Goal: Transaction & Acquisition: Subscribe to service/newsletter

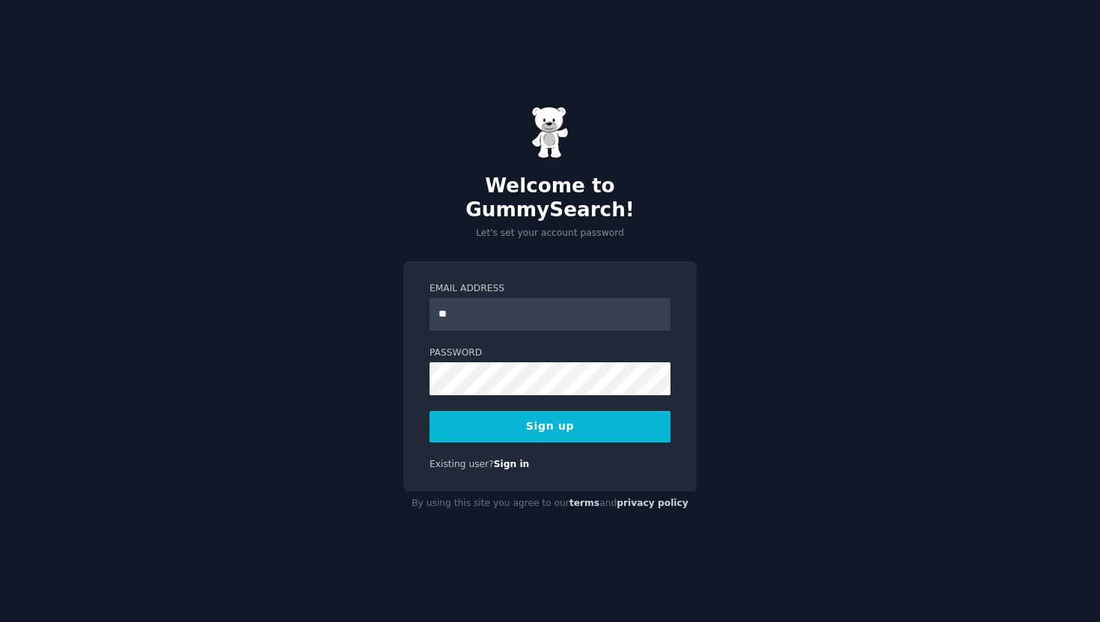
type input "**********"
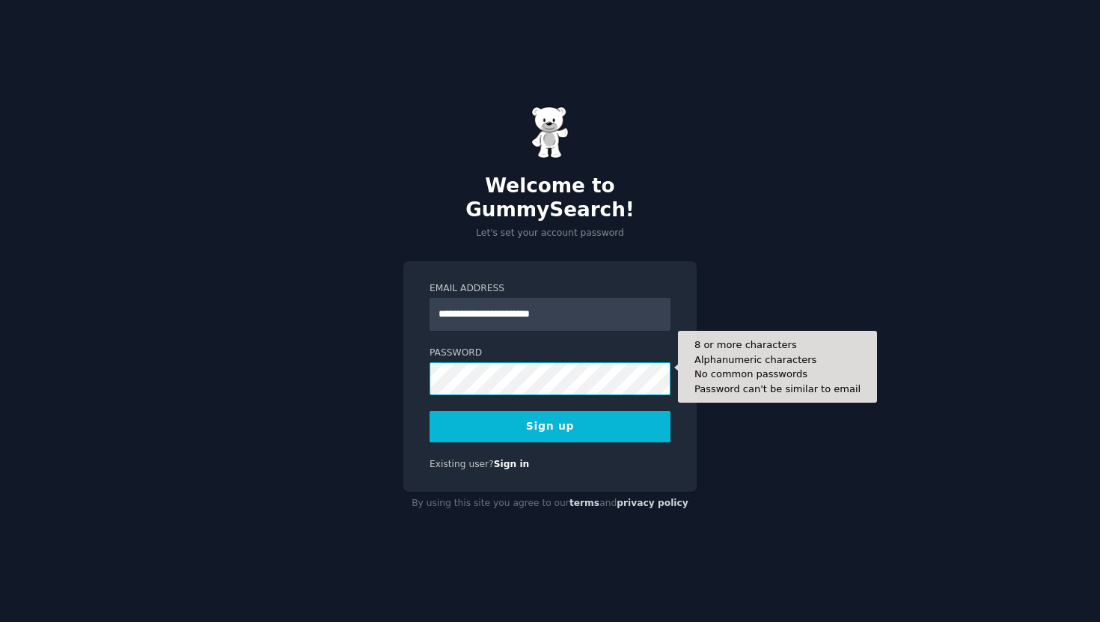
click at [429, 411] on button "Sign up" at bounding box center [549, 426] width 241 height 31
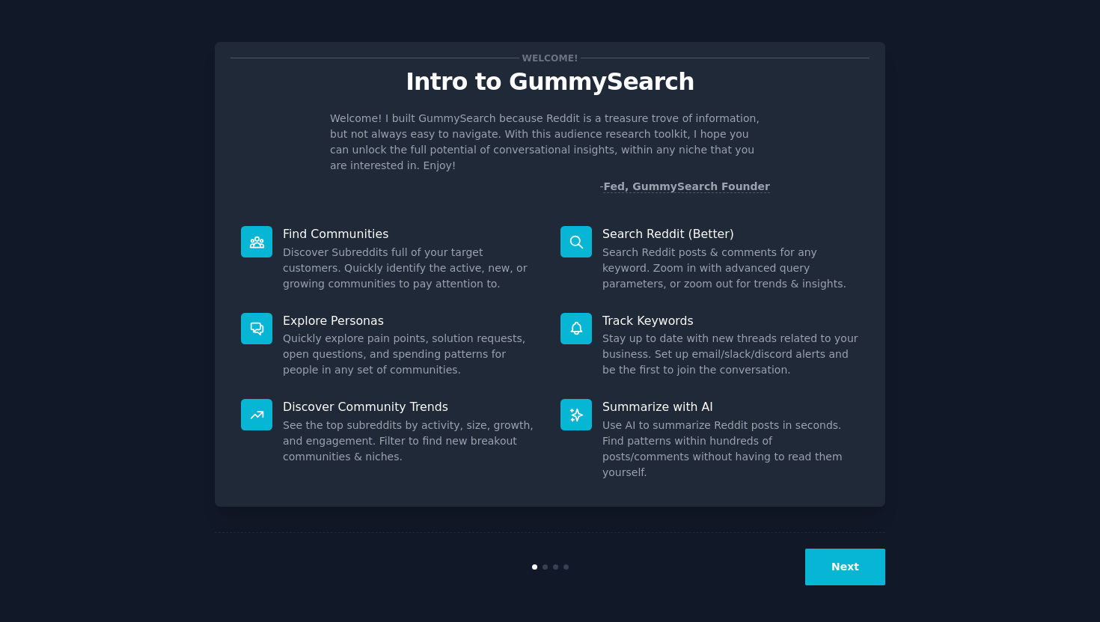
click at [863, 576] on button "Next" at bounding box center [845, 566] width 80 height 37
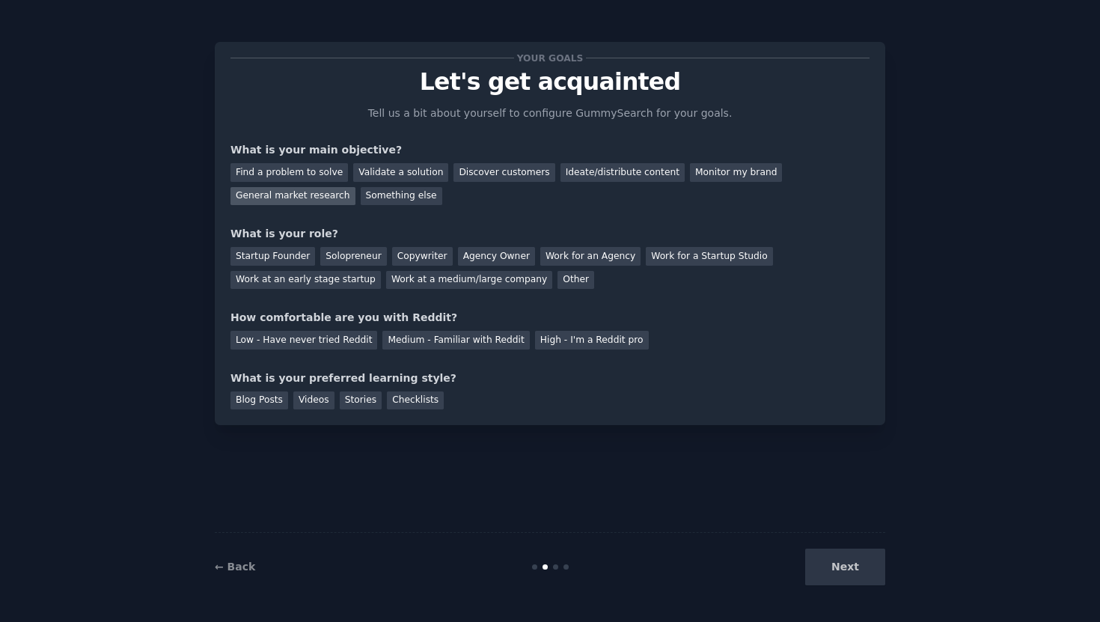
click at [334, 192] on div "General market research" at bounding box center [292, 196] width 125 height 19
click at [291, 255] on div "Startup Founder" at bounding box center [272, 256] width 85 height 19
click at [510, 337] on div "Medium - Familiar with Reddit" at bounding box center [455, 340] width 147 height 19
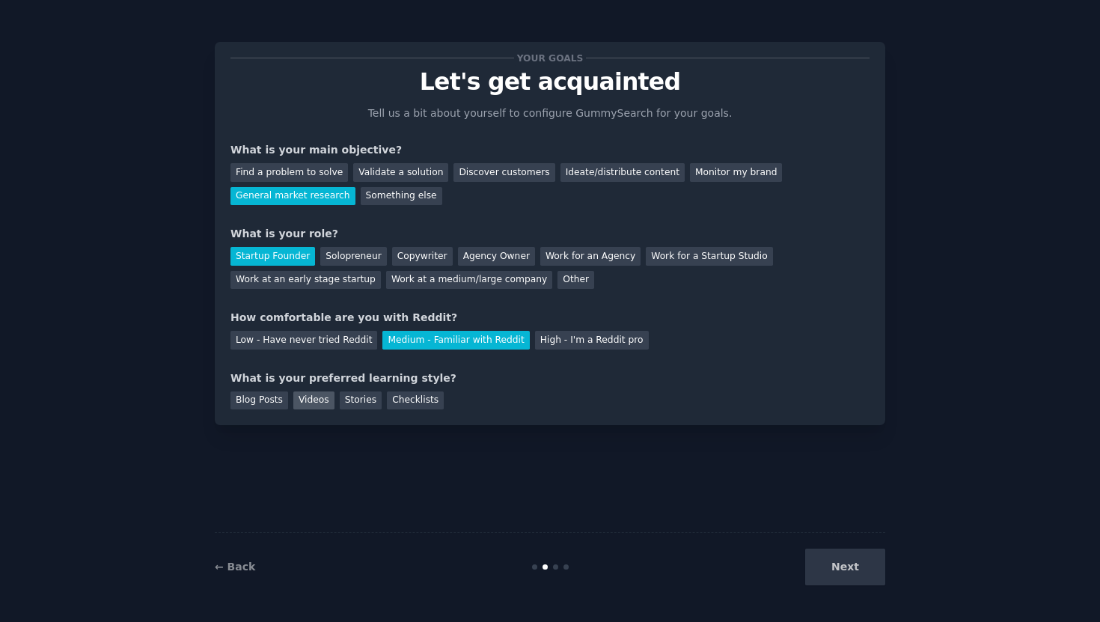
click at [320, 401] on div "Videos" at bounding box center [313, 400] width 41 height 19
click at [355, 401] on div "Stories" at bounding box center [361, 400] width 42 height 19
click at [394, 401] on div "Checklists" at bounding box center [415, 400] width 57 height 19
click at [326, 400] on div "Videos" at bounding box center [313, 400] width 41 height 19
click at [271, 406] on div "Blog Posts" at bounding box center [259, 400] width 58 height 19
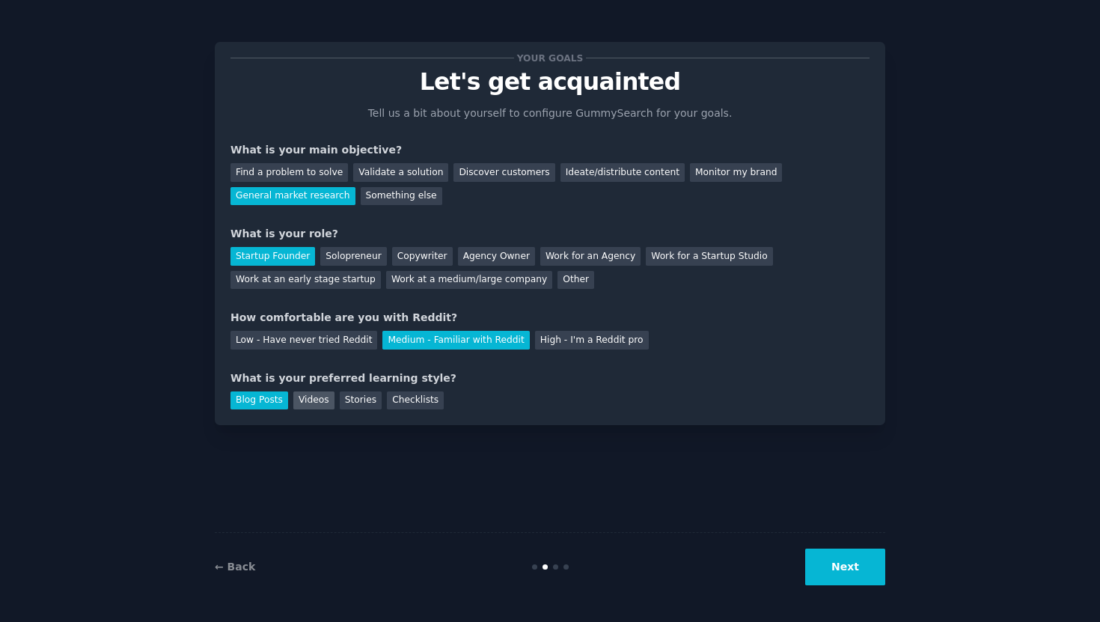
click at [308, 408] on div "Videos" at bounding box center [313, 400] width 41 height 19
click at [257, 403] on div "Blog Posts" at bounding box center [259, 400] width 58 height 19
click at [409, 400] on div "Checklists" at bounding box center [415, 400] width 57 height 19
click at [852, 592] on div "← Back Next" at bounding box center [550, 566] width 670 height 69
click at [848, 581] on button "Next" at bounding box center [845, 566] width 80 height 37
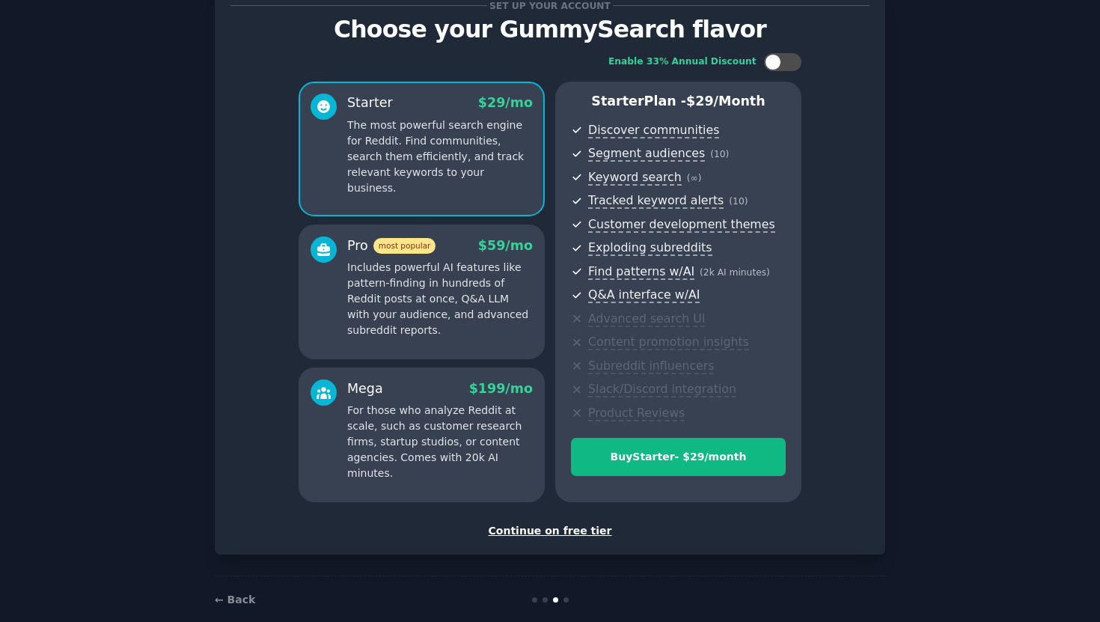
scroll to position [70, 0]
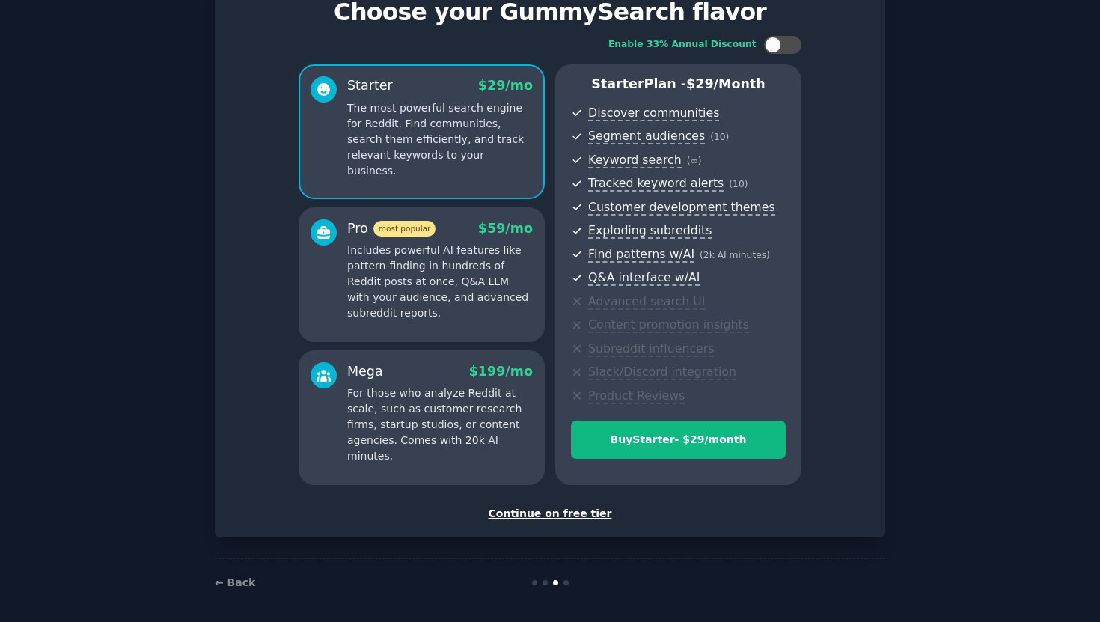
click at [579, 513] on div "Continue on free tier" at bounding box center [549, 514] width 639 height 16
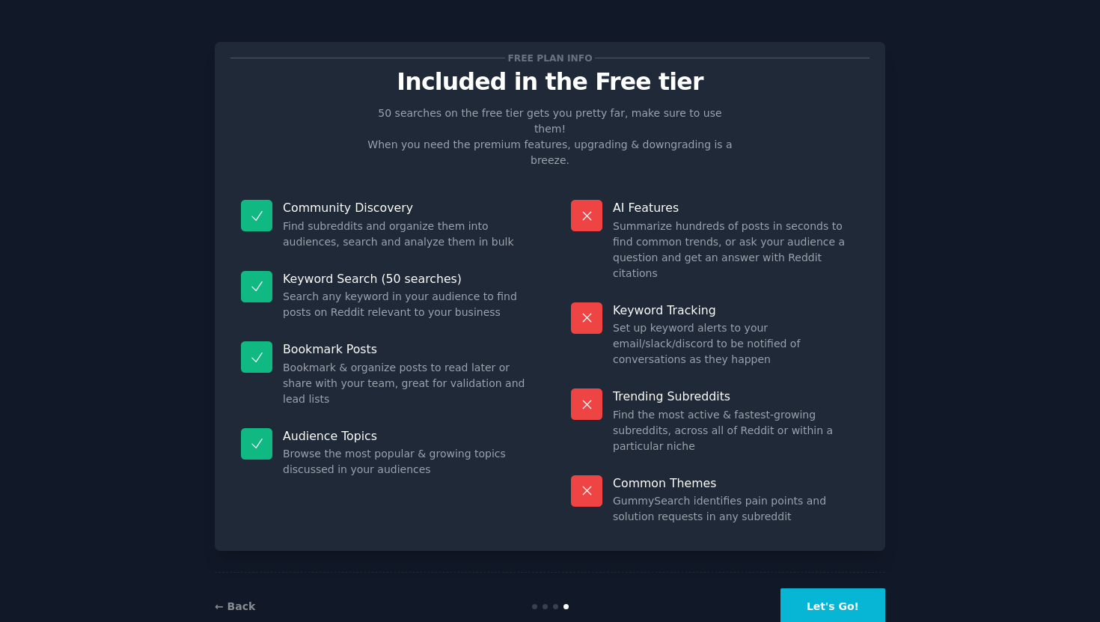
click at [840, 588] on button "Let's Go!" at bounding box center [832, 606] width 105 height 37
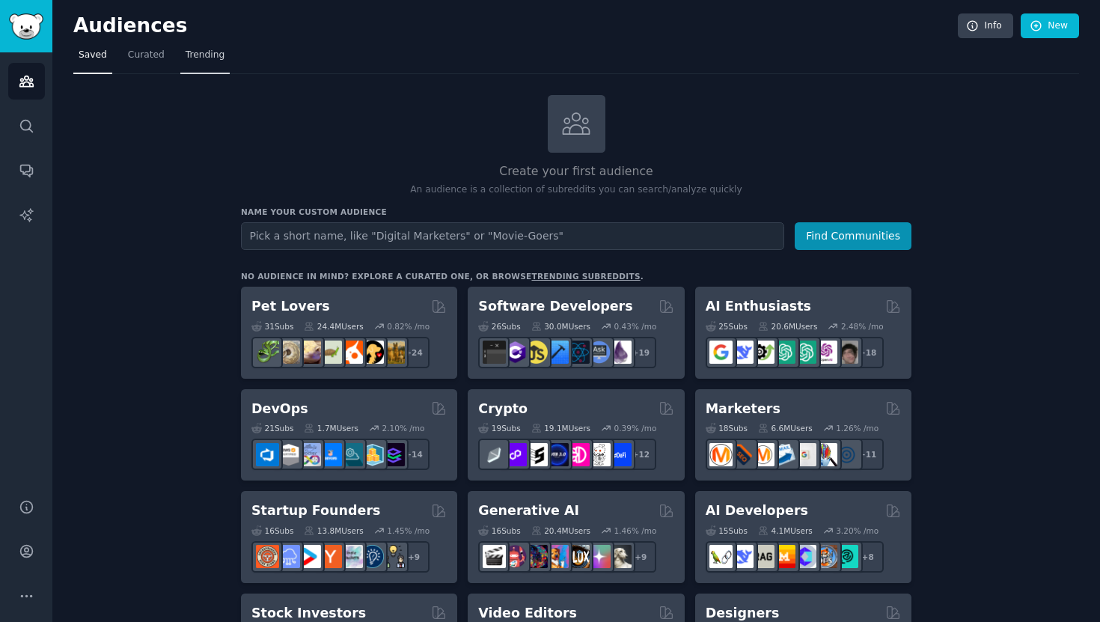
click at [209, 67] on link "Trending" at bounding box center [204, 58] width 49 height 31
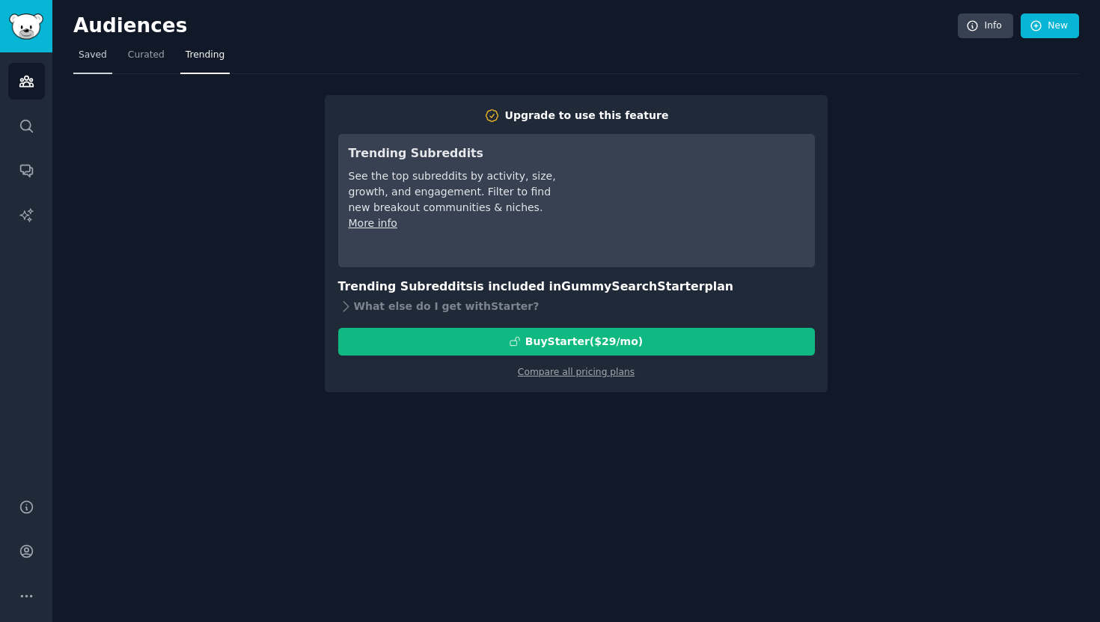
click at [98, 59] on span "Saved" at bounding box center [93, 55] width 28 height 13
